Goal: Task Accomplishment & Management: Complete application form

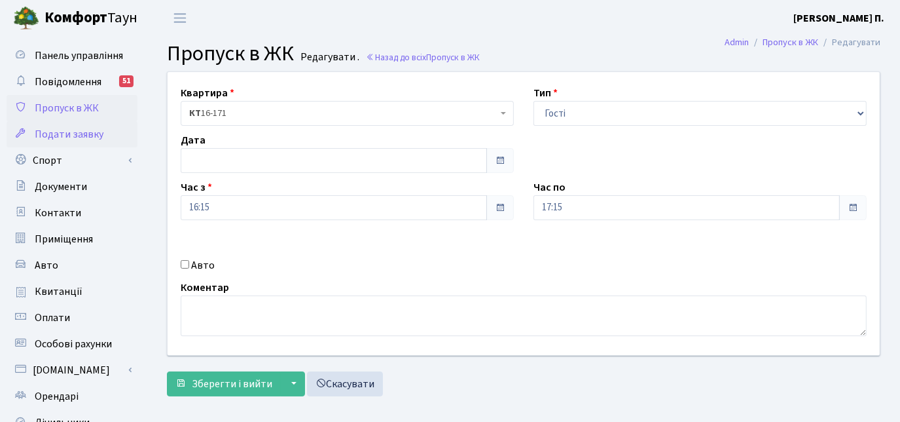
click at [73, 139] on span "Подати заявку" at bounding box center [69, 134] width 69 height 14
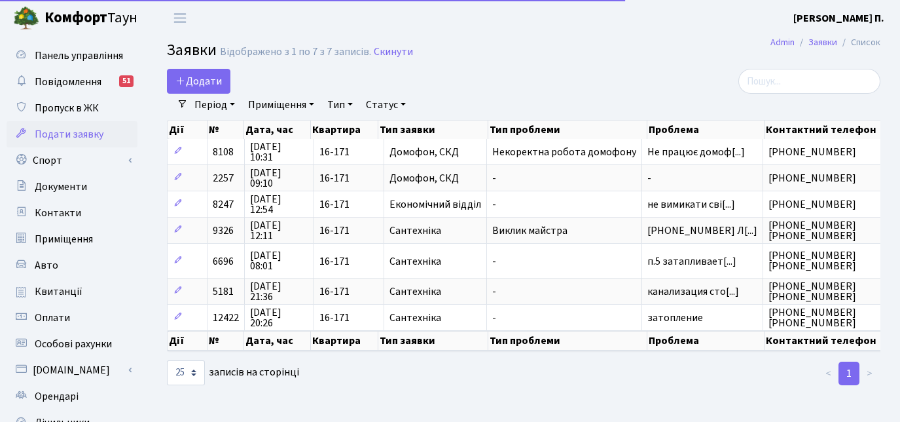
select select "25"
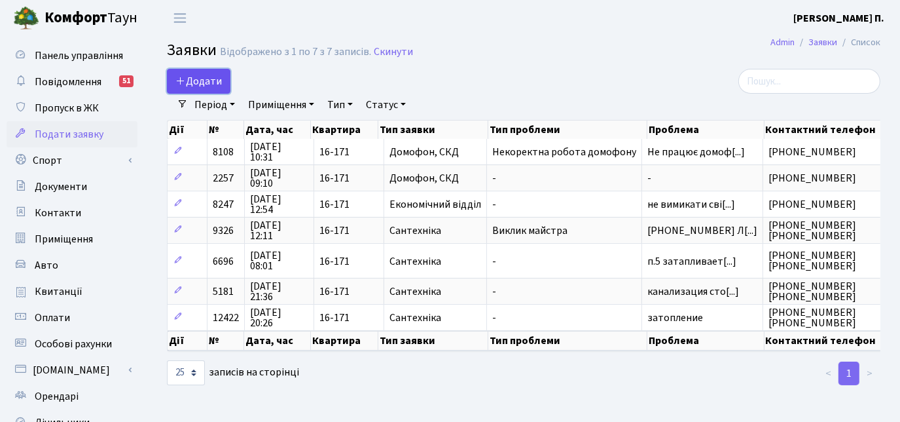
click at [202, 77] on span "Додати" at bounding box center [198, 81] width 46 height 14
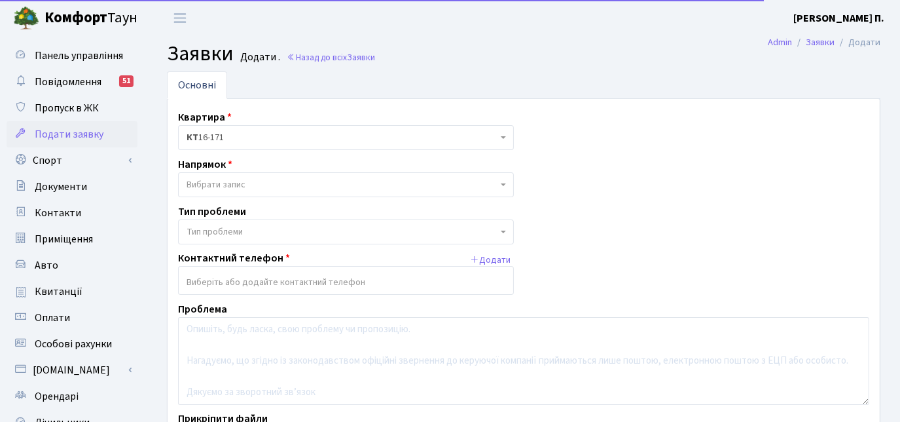
click at [263, 187] on span "Вибрати запис" at bounding box center [342, 184] width 311 height 13
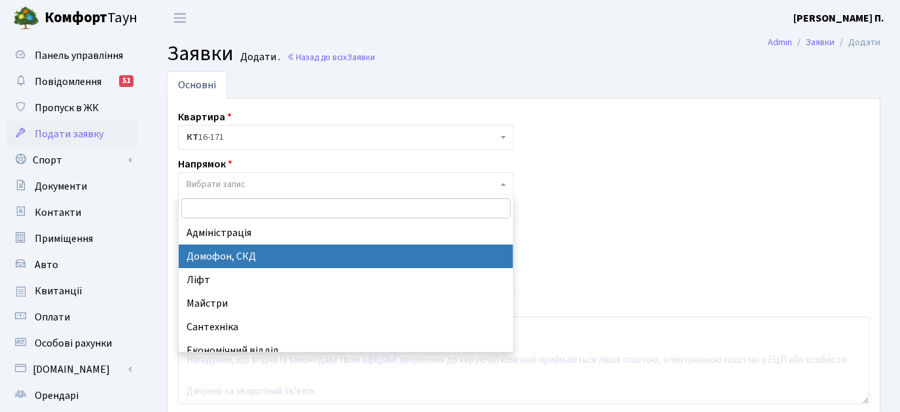
select select "4"
select select
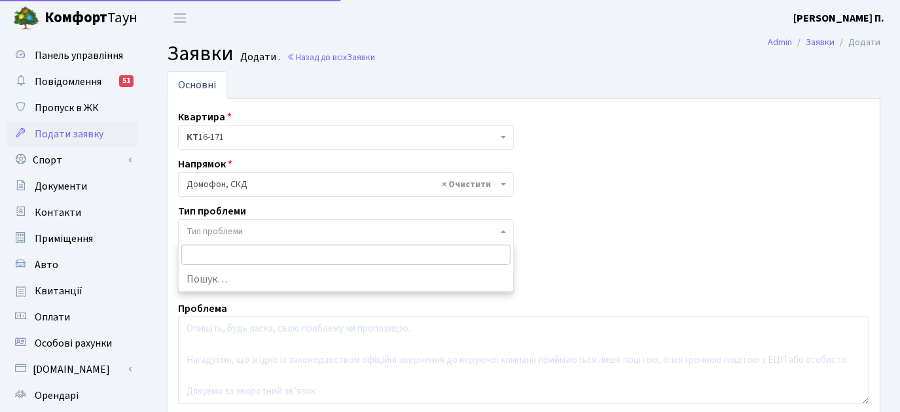
click at [251, 233] on span "Тип проблеми" at bounding box center [342, 231] width 311 height 13
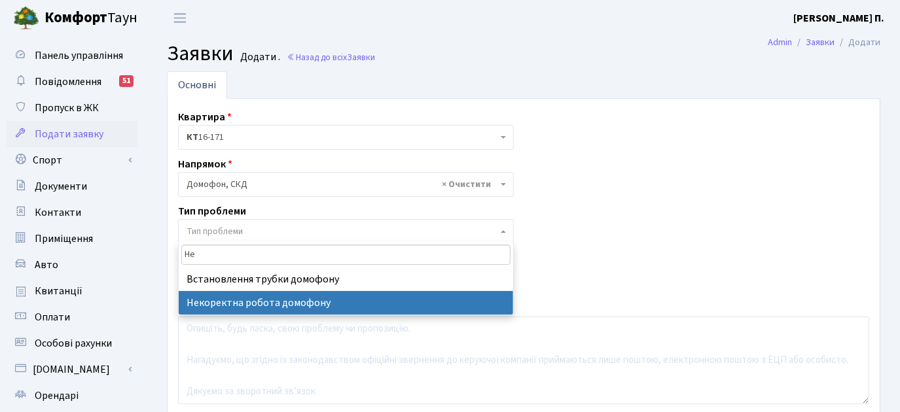
type input "Не"
select select "38"
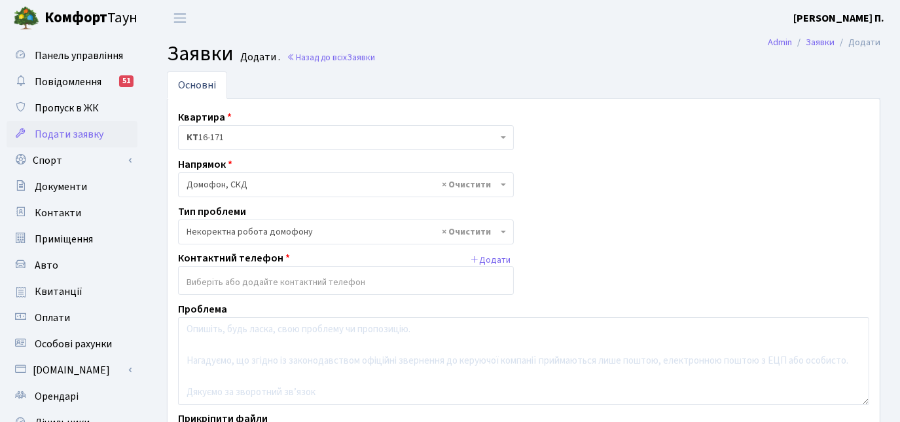
click at [245, 281] on input "search" at bounding box center [346, 282] width 335 height 24
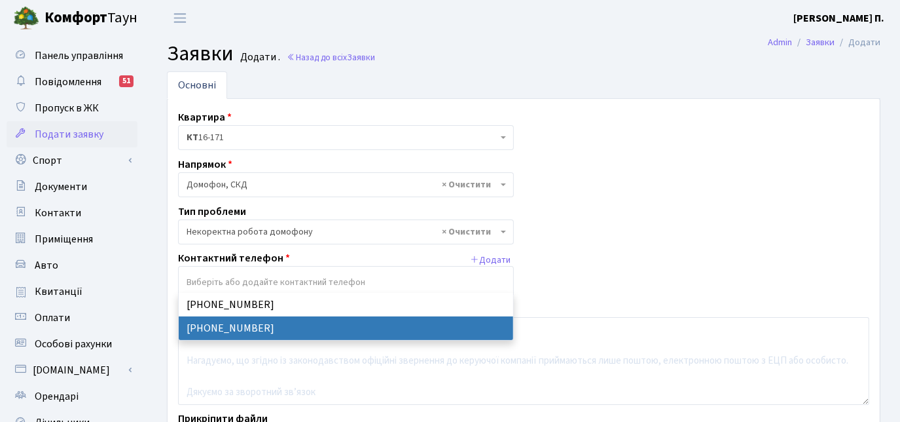
select select "50621"
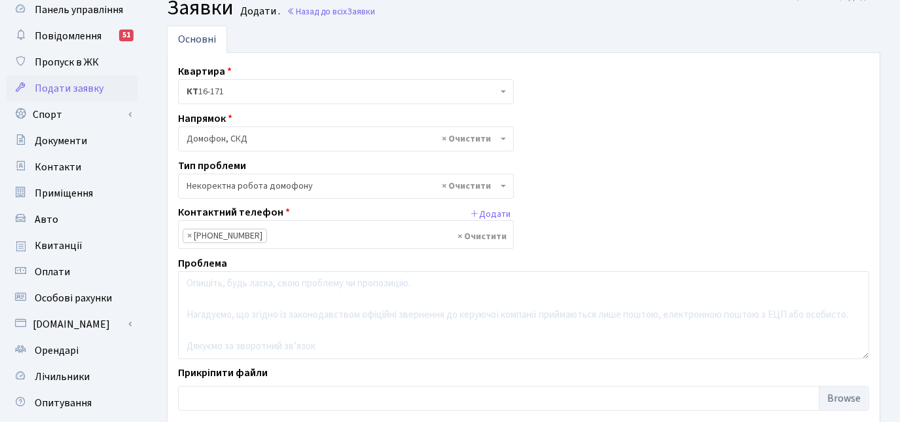
scroll to position [59, 0]
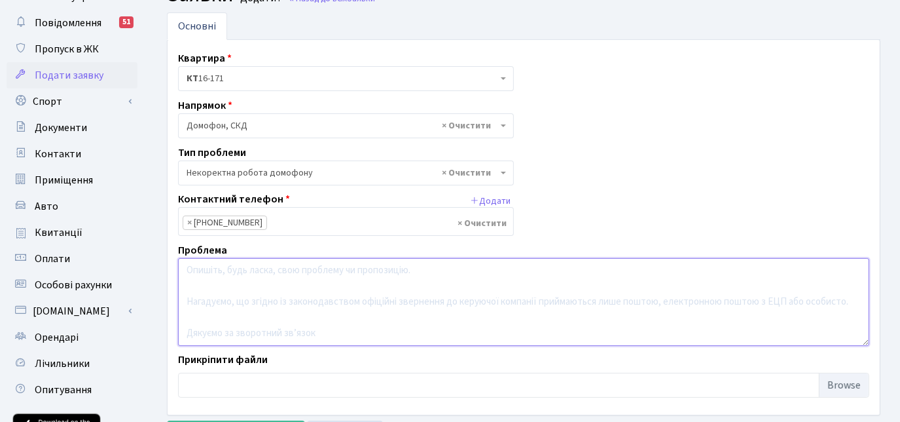
click at [225, 262] on textarea at bounding box center [523, 302] width 691 height 88
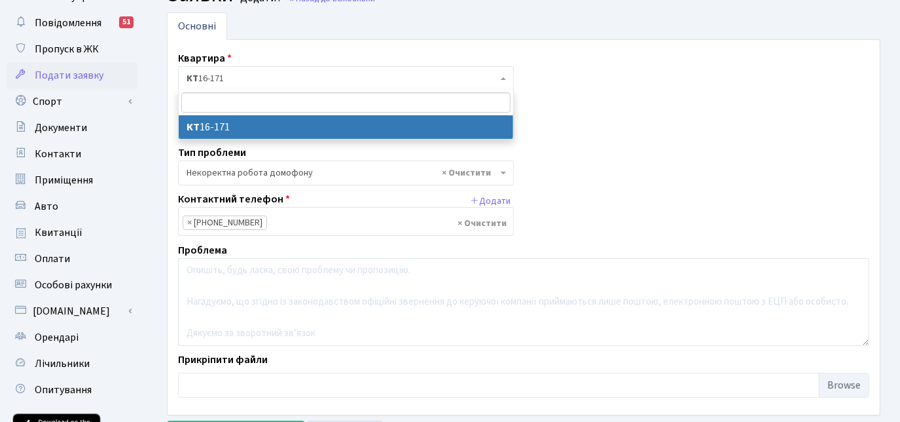
click at [261, 79] on span "КТ 16-171" at bounding box center [342, 78] width 311 height 13
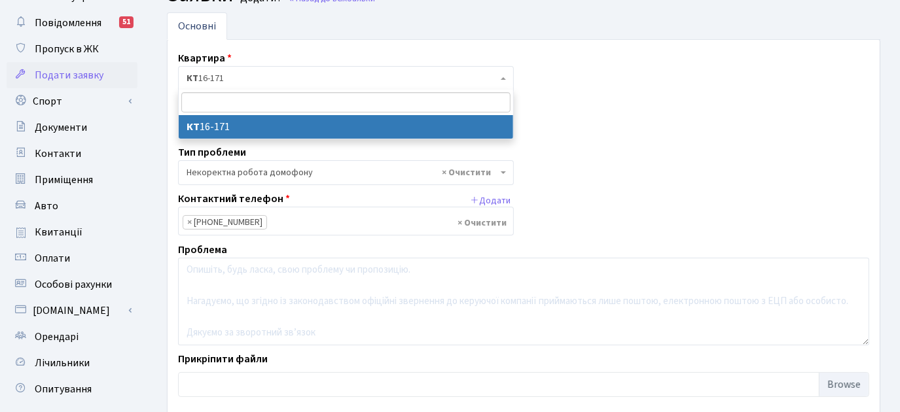
type input "Ю"
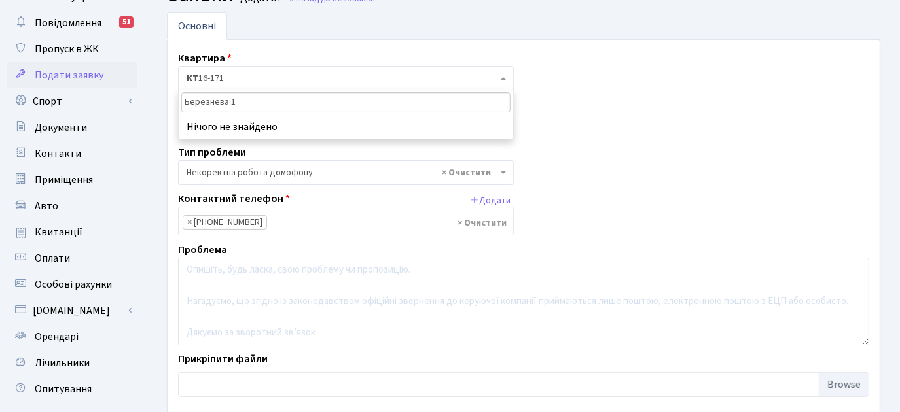
type input "Березнева 12"
click at [633, 73] on div "Квартира <b>КТ</b>&nbsp;&nbsp;&nbsp;&nbsp;16-171 КТ 16-171 Напрямок - Адміністр…" at bounding box center [523, 227] width 711 height 354
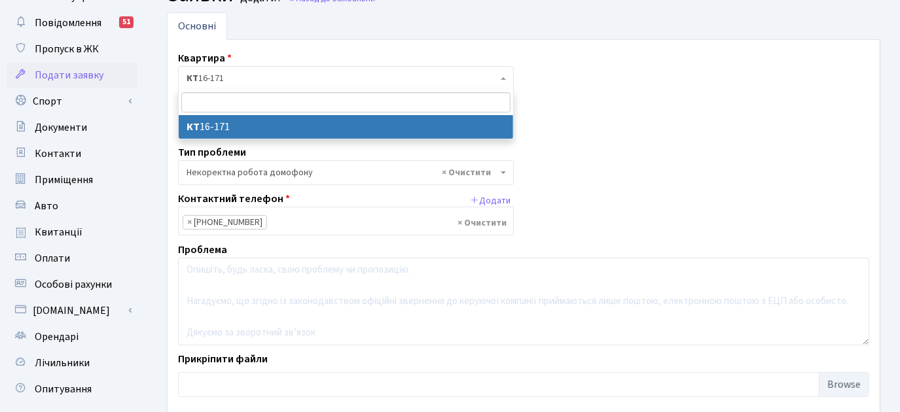
click at [270, 85] on span "КТ 16-171" at bounding box center [346, 78] width 336 height 25
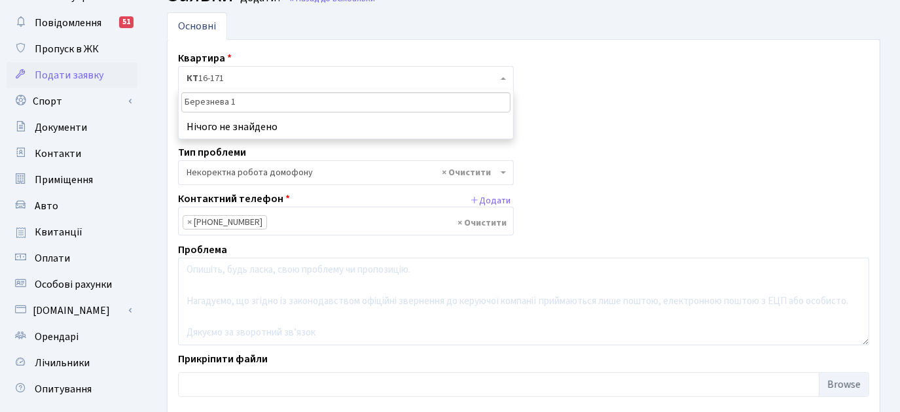
type input "Березнева 12"
click at [270, 98] on input "Березнева 12" at bounding box center [345, 102] width 329 height 20
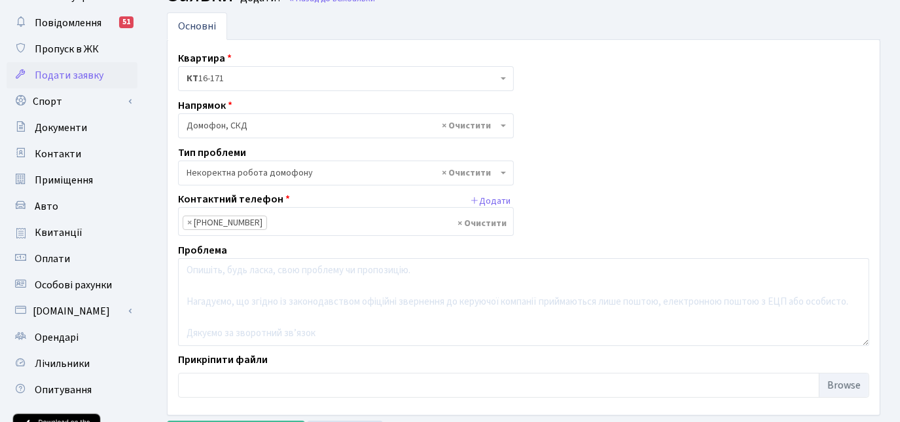
click at [521, 124] on div "Напрямок - Адміністрація Домофон, СКД Ліфт Майстри Сантехніка Економічний відді…" at bounding box center [346, 118] width 356 height 41
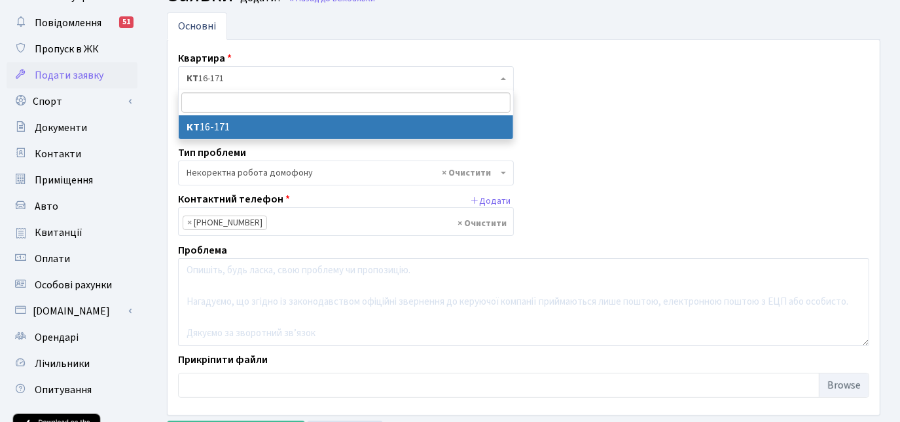
click at [399, 73] on span "КТ 16-171" at bounding box center [342, 78] width 311 height 13
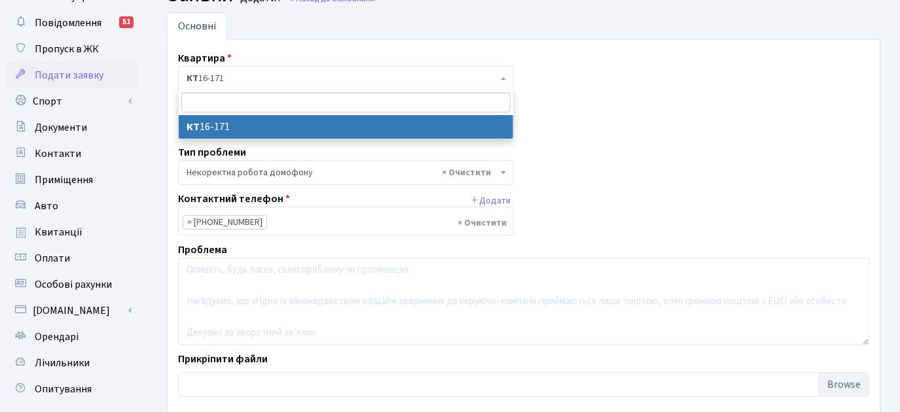
click at [399, 73] on span "КТ 16-171" at bounding box center [342, 78] width 311 height 13
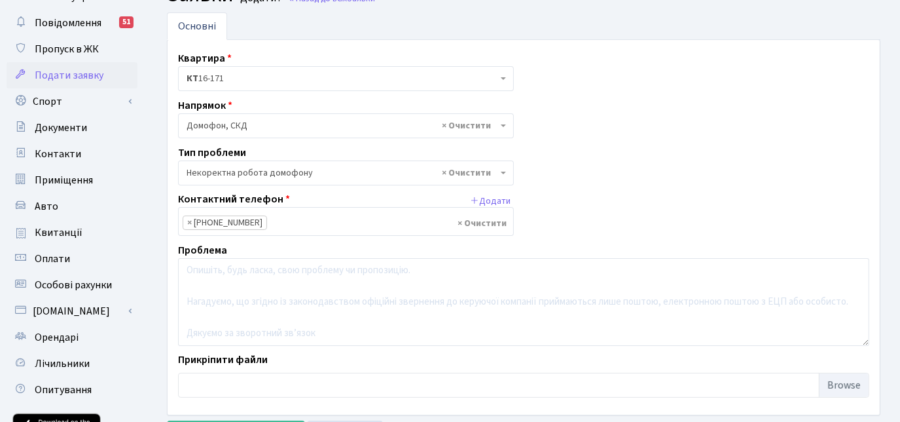
click at [367, 77] on span "КТ 16-171" at bounding box center [342, 78] width 311 height 13
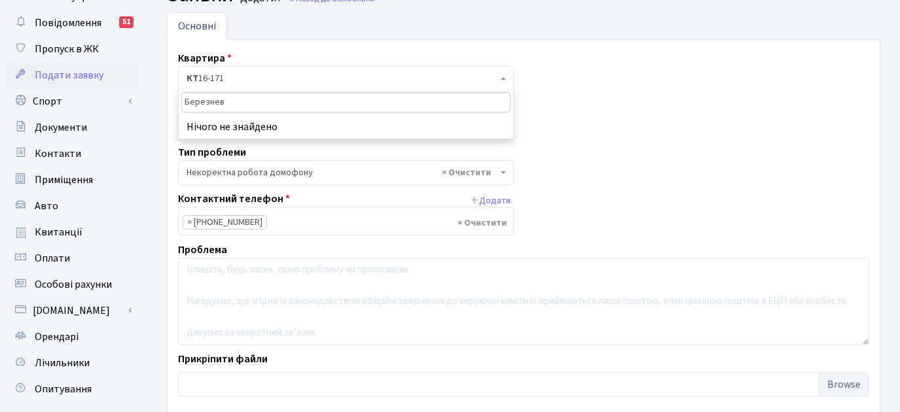
type input "Березнева"
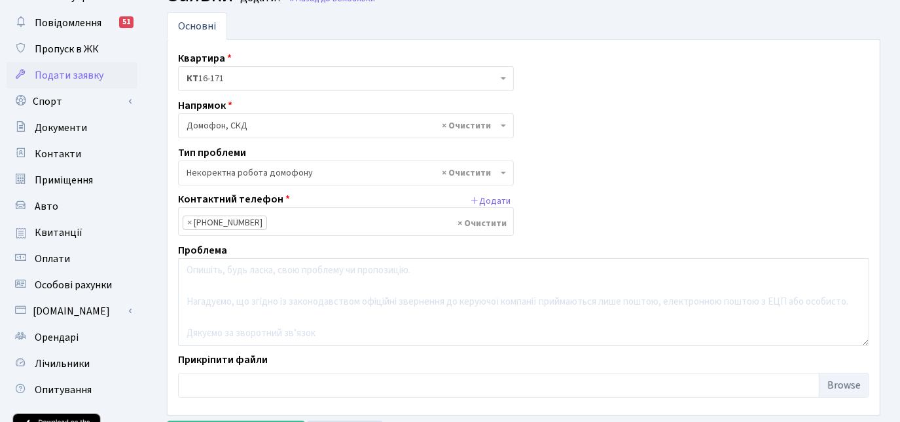
click at [583, 117] on div "Квартира <b>КТ</b>&nbsp;&nbsp;&nbsp;&nbsp;16-171 КТ 16-171 Напрямок - Адміністр…" at bounding box center [523, 227] width 711 height 354
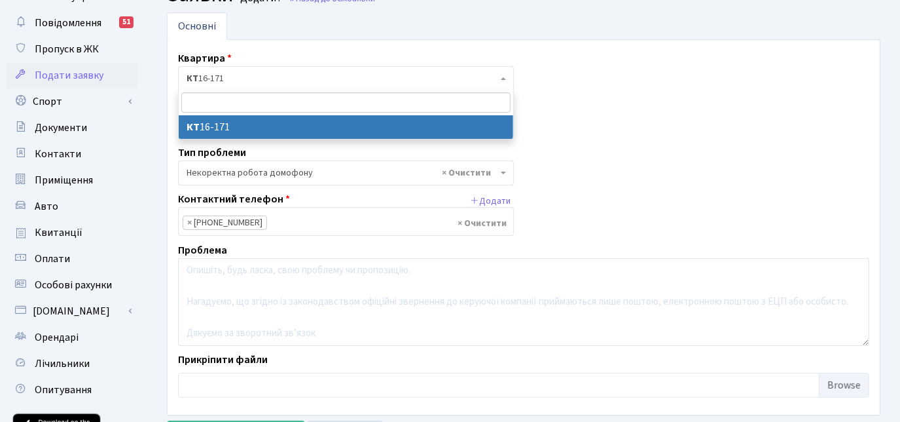
click at [307, 81] on span "КТ 16-171" at bounding box center [342, 78] width 311 height 13
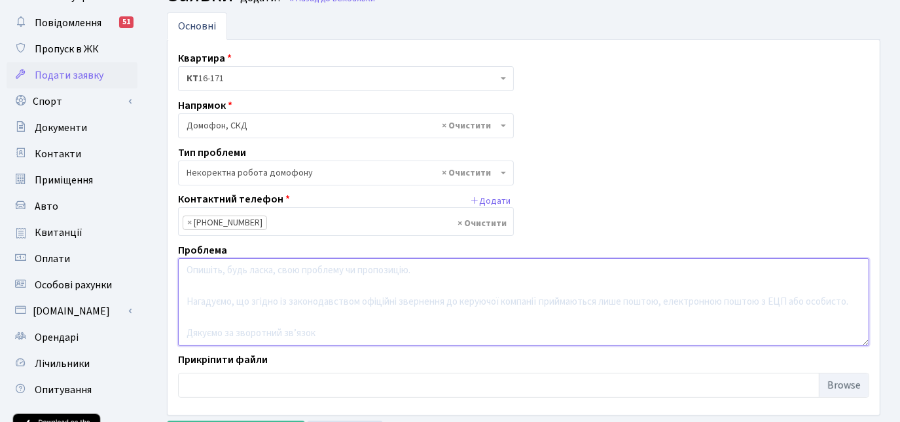
click at [232, 265] on textarea at bounding box center [523, 302] width 691 height 88
type textarea "Не працює домофон"
drag, startPoint x: 278, startPoint y: 267, endPoint x: 146, endPoint y: 281, distance: 132.3
click at [147, 281] on div "Панель управління Повідомлення 51 Пропуск в ЖК Подати заявку Спорт Бронювання С…" at bounding box center [450, 237] width 900 height 521
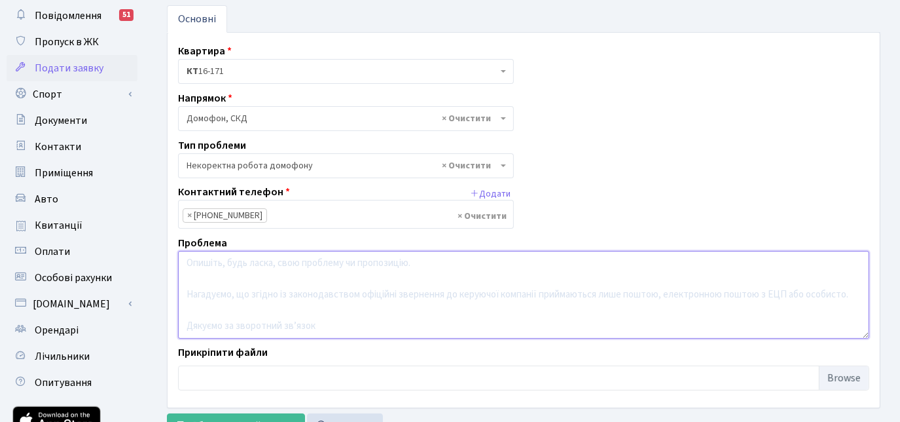
scroll to position [0, 0]
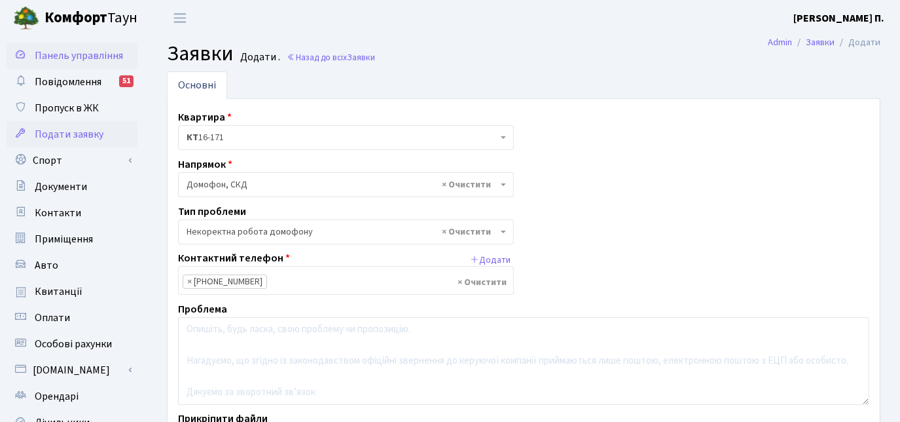
click at [82, 60] on span "Панель управління" at bounding box center [79, 55] width 88 height 14
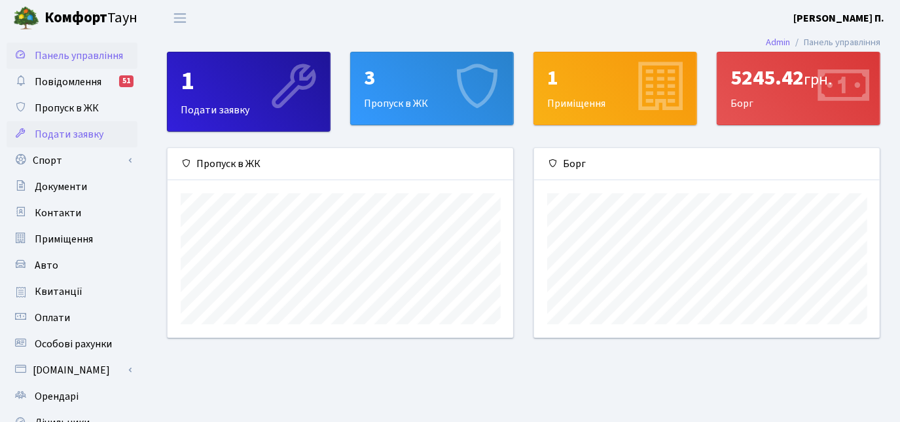
scroll to position [189, 346]
click at [56, 115] on link "Пропуск в ЖК" at bounding box center [72, 108] width 131 height 26
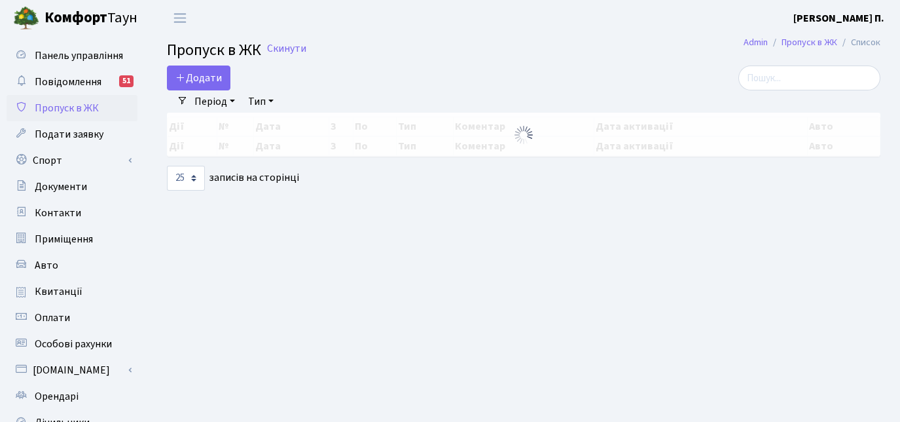
select select "25"
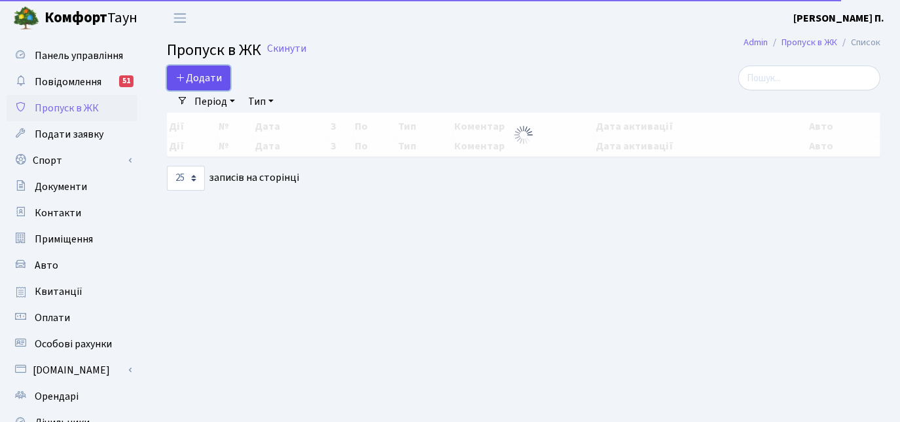
click at [197, 85] on span "Додати" at bounding box center [198, 78] width 46 height 14
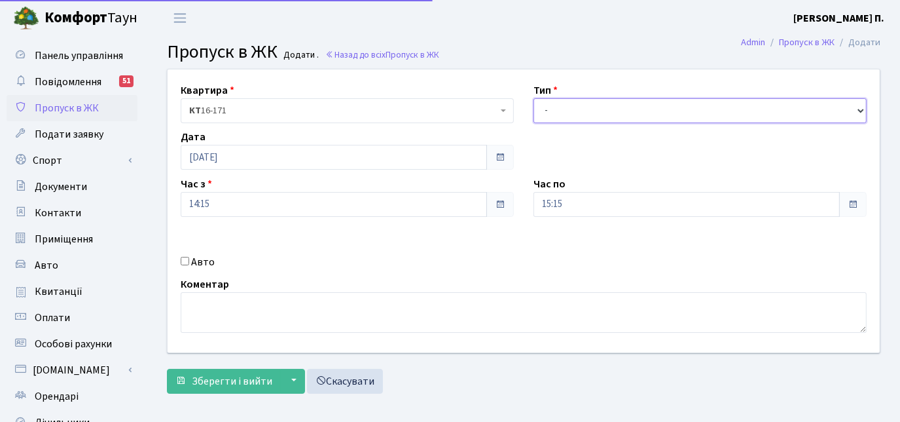
click at [588, 115] on select "- Доставка Таксі Гості Сервіс" at bounding box center [700, 110] width 333 height 25
select select "2"
click at [534, 98] on select "- Доставка Таксі Гості Сервіс" at bounding box center [700, 110] width 333 height 25
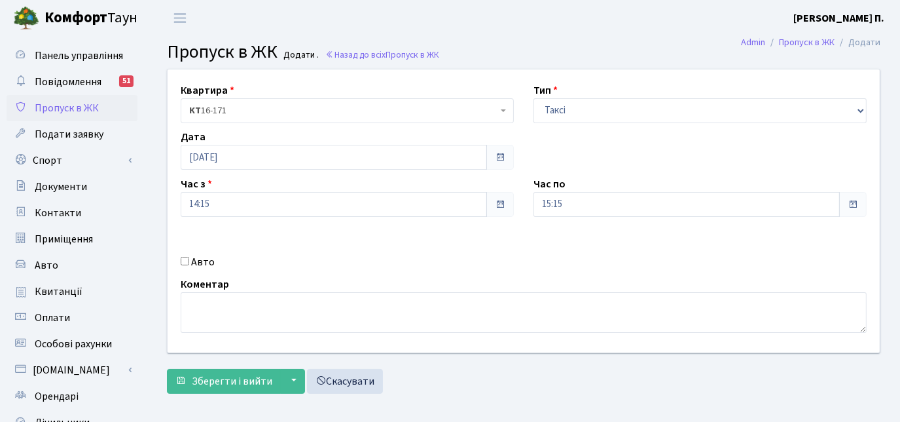
drag, startPoint x: 185, startPoint y: 262, endPoint x: 572, endPoint y: 370, distance: 402.4
click at [185, 262] on input "Авто" at bounding box center [185, 261] width 9 height 9
checkbox input "true"
click at [498, 409] on main "Admin Пропуск в ЖК Додати Пропуск в ЖК Додати . Назад до всіх Пропуск в ЖК Квар…" at bounding box center [523, 296] width 753 height 521
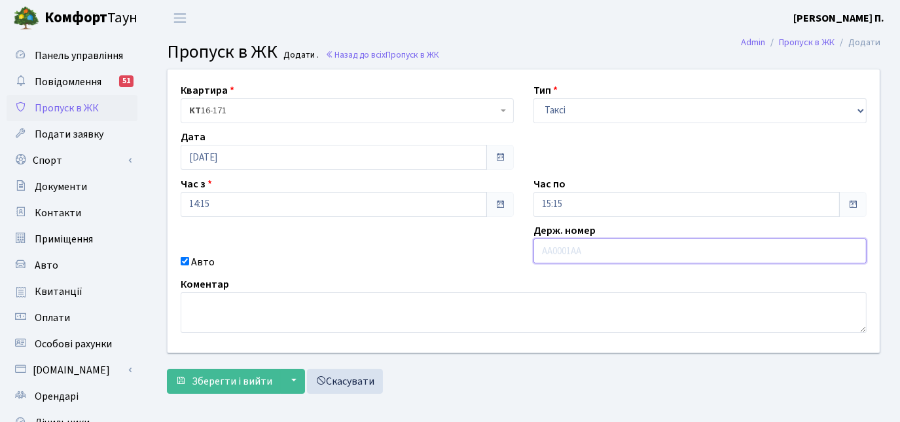
click at [568, 245] on input "text" at bounding box center [700, 250] width 333 height 25
type input "АА3196YD"
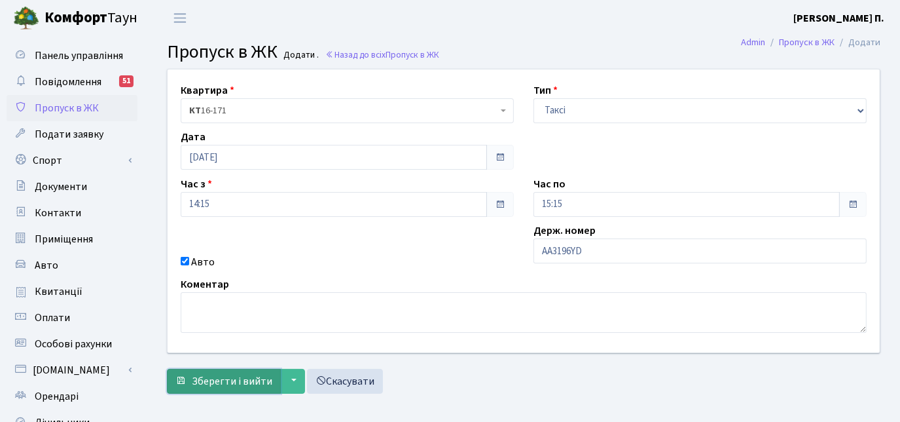
click at [200, 380] on span "Зберегти і вийти" at bounding box center [232, 381] width 81 height 14
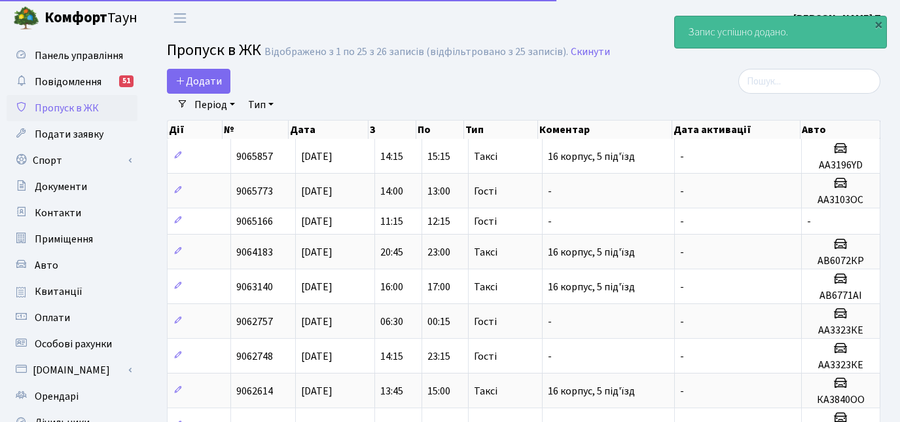
select select "25"
